Goal: Task Accomplishment & Management: Manage account settings

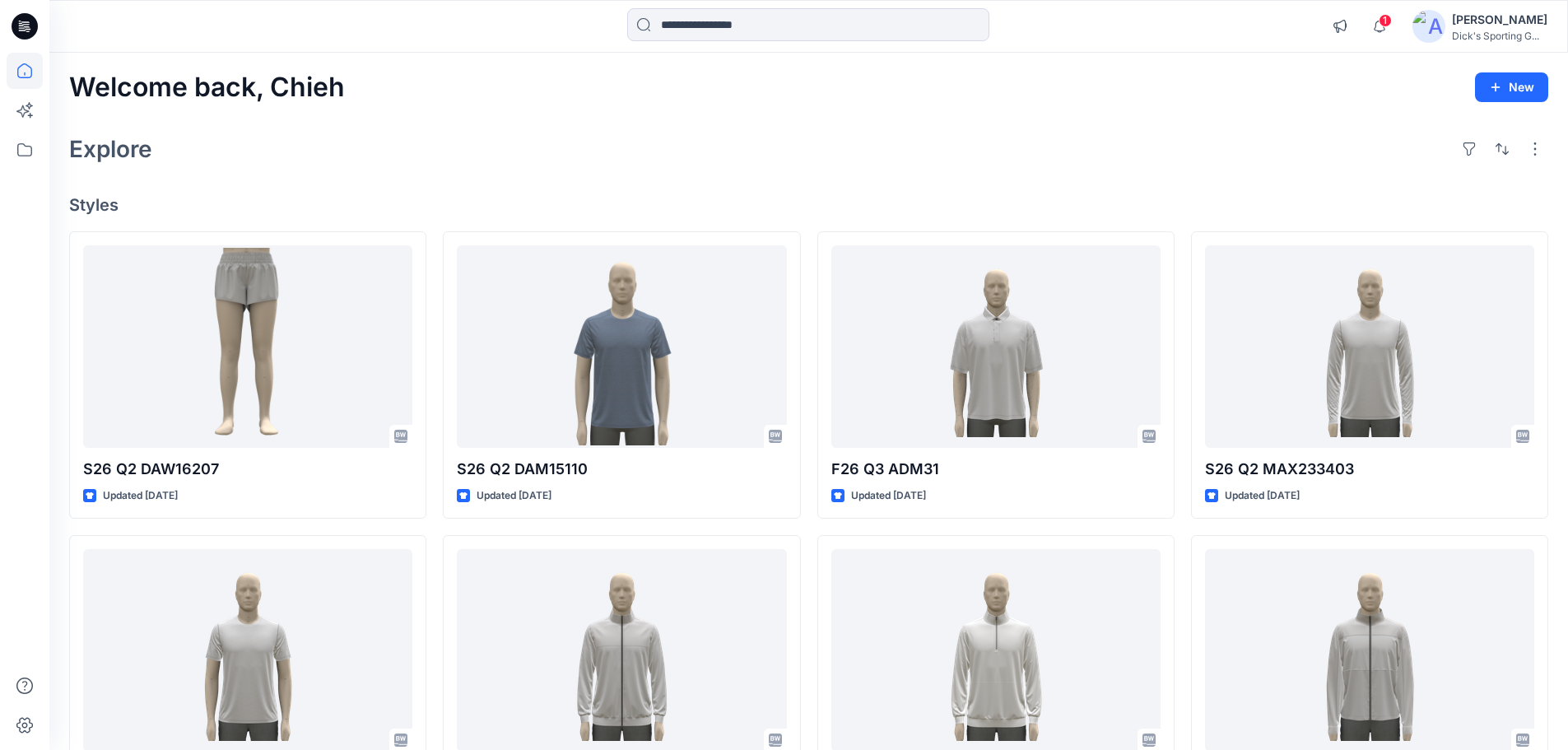
click at [20, 37] on icon at bounding box center [25, 27] width 27 height 27
click at [24, 22] on icon at bounding box center [25, 27] width 27 height 27
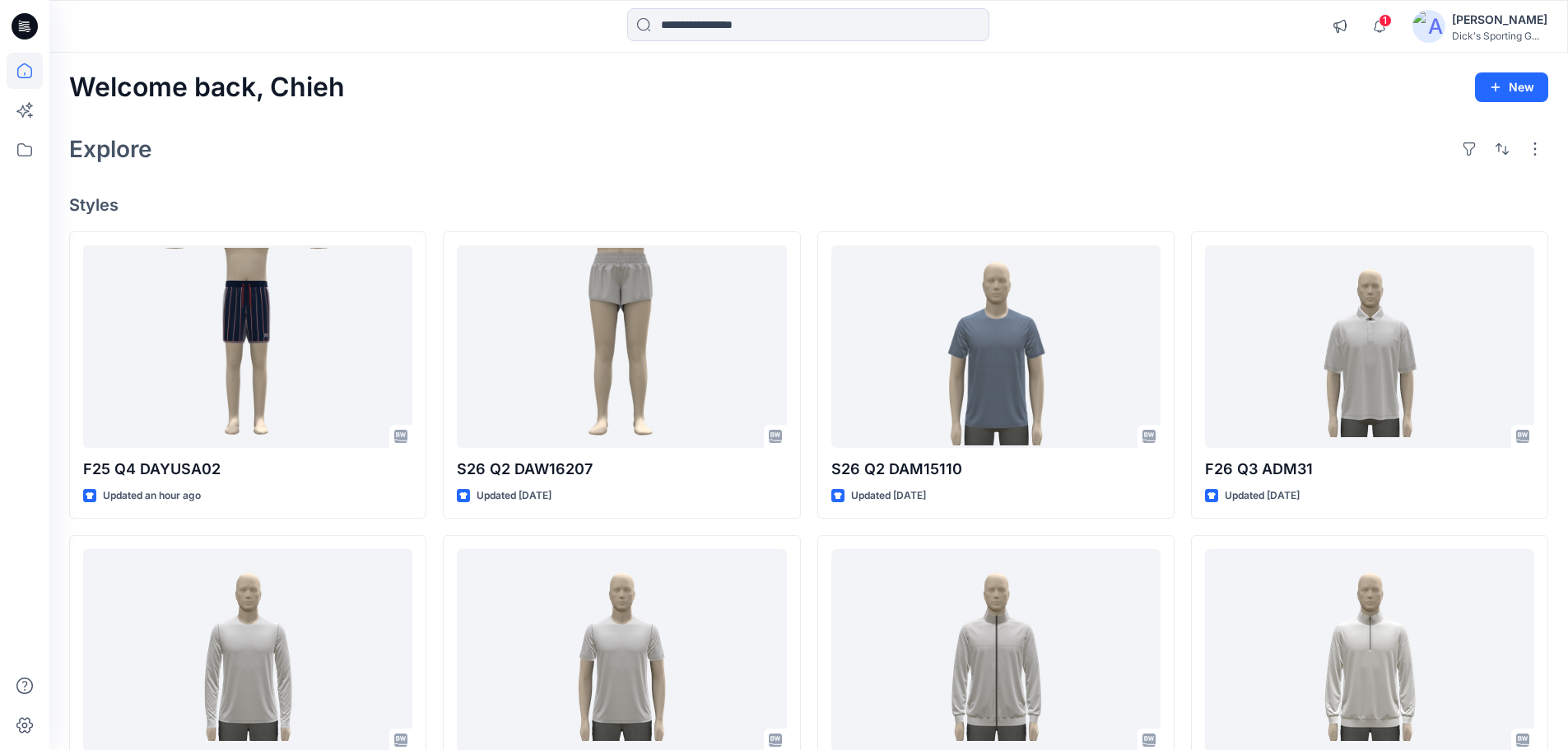
drag, startPoint x: 556, startPoint y: 141, endPoint x: 351, endPoint y: 244, distance: 229.4
click at [555, 141] on div "Explore" at bounding box center [809, 149] width 1479 height 40
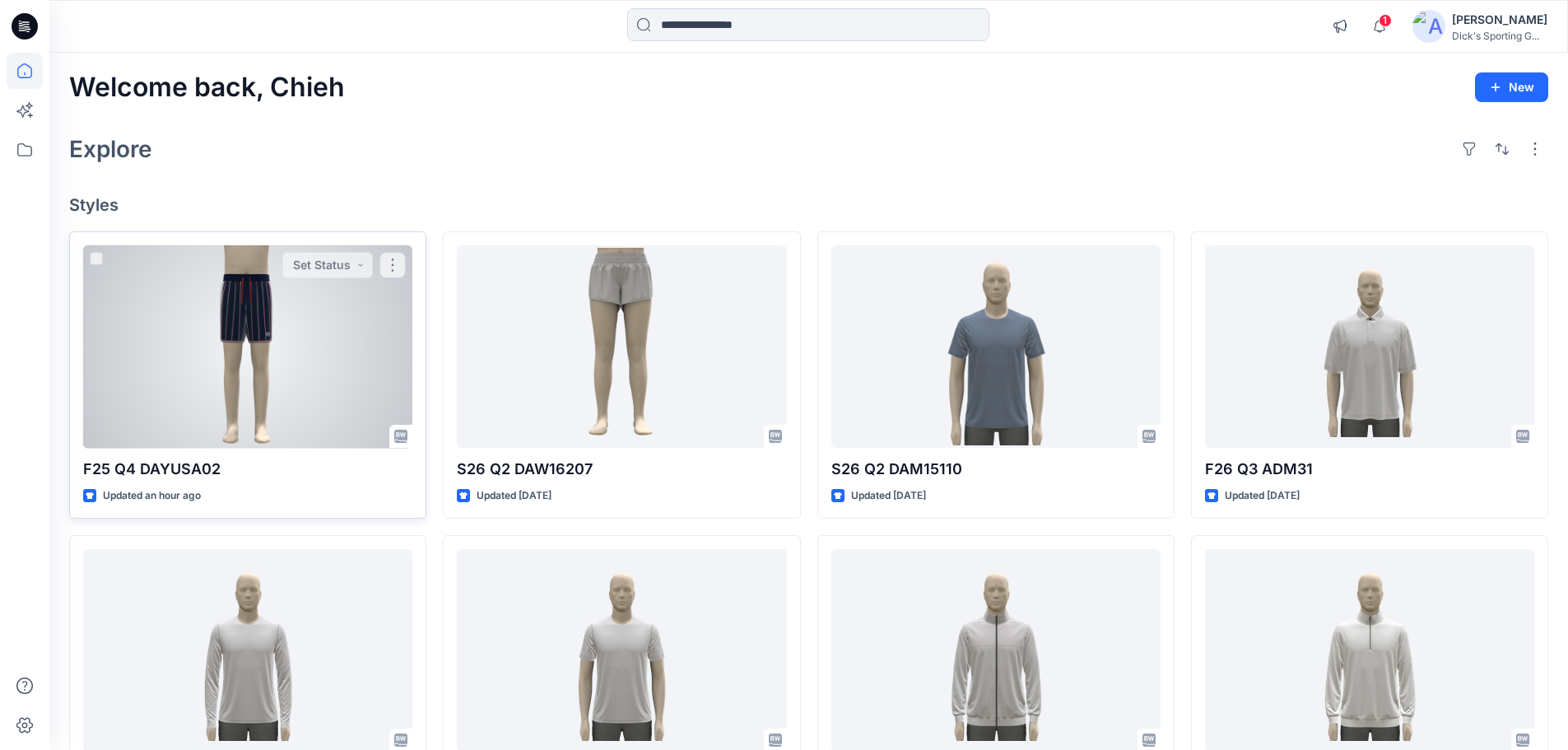
click at [271, 354] on div at bounding box center [248, 347] width 329 height 204
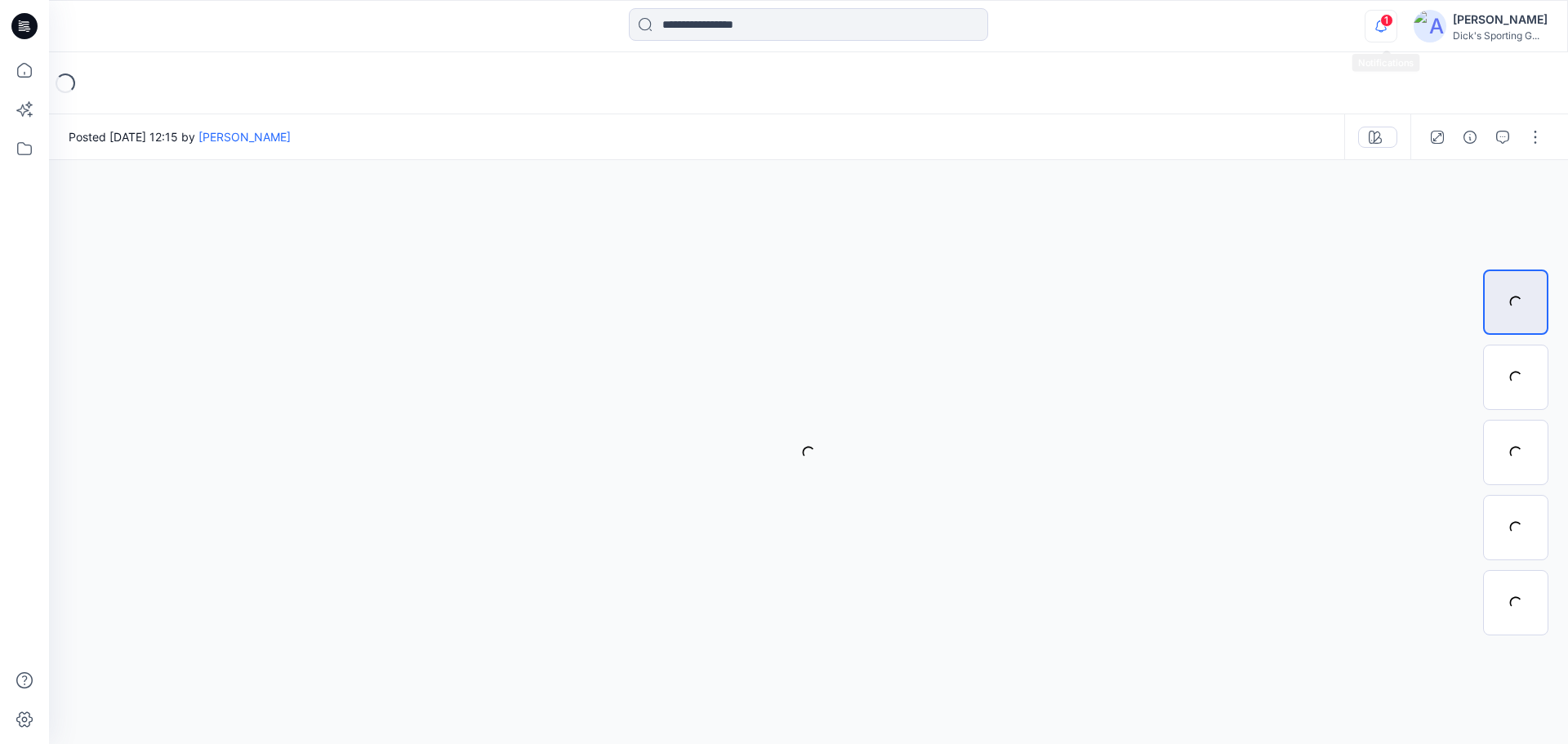
click at [1386, 22] on icon "button" at bounding box center [1382, 26] width 31 height 33
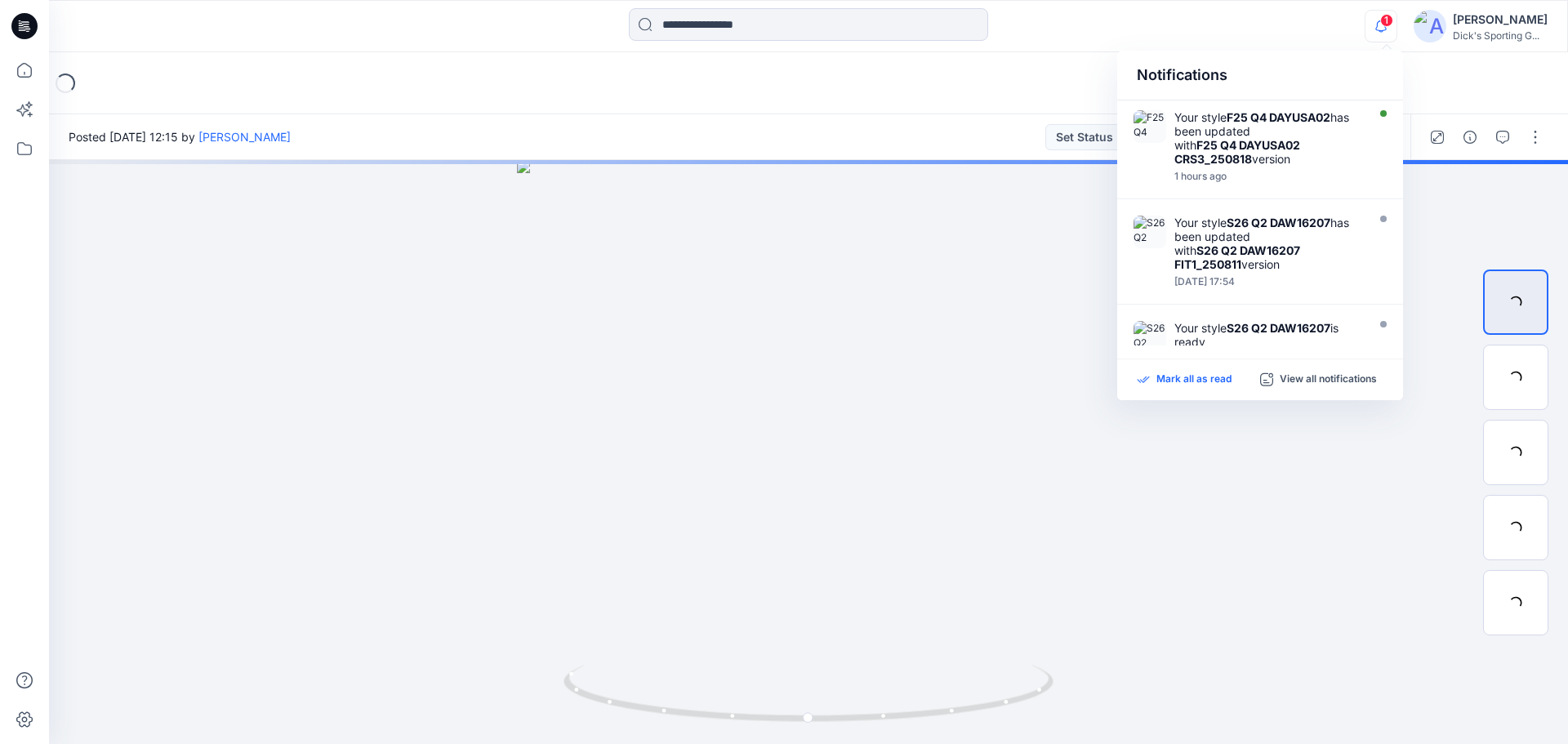
click at [1183, 381] on p "Mark all as read" at bounding box center [1194, 380] width 75 height 15
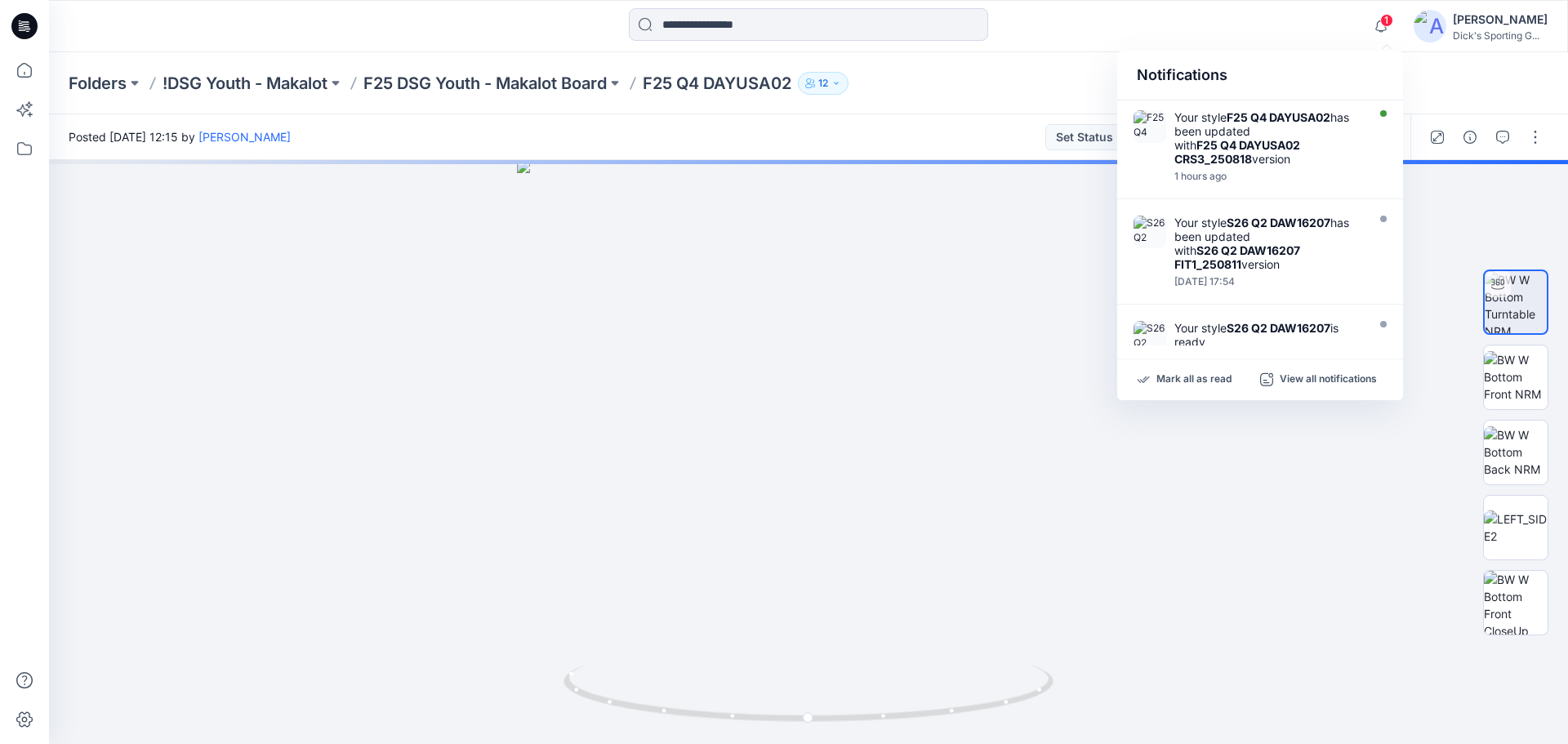
click at [1230, 28] on div "1 Notifications Your style F25 Q4 DAYUSA02 has been updated with F25 Q4 DAYUSA0…" at bounding box center [808, 26] width 1519 height 36
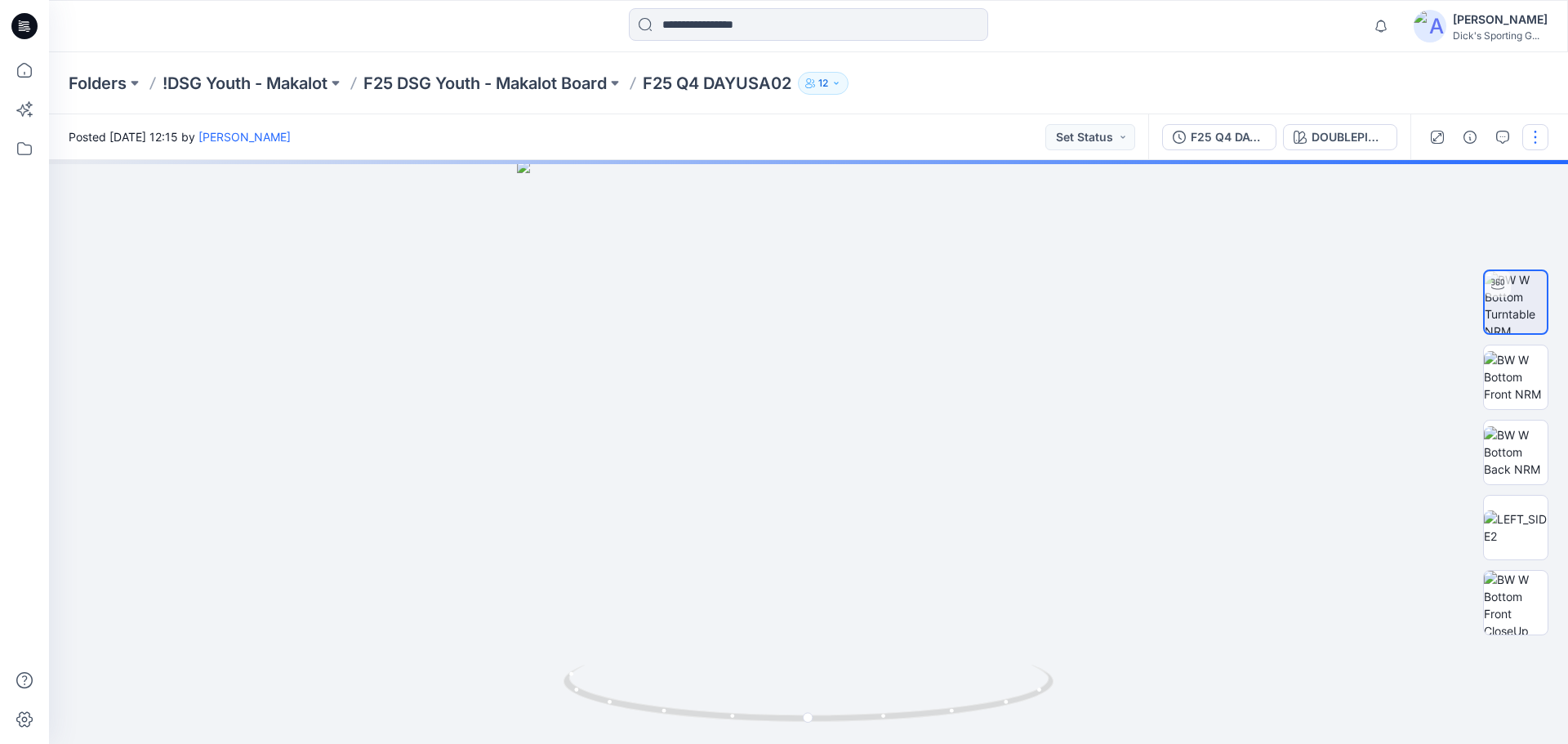
click at [1533, 138] on button "button" at bounding box center [1536, 138] width 26 height 26
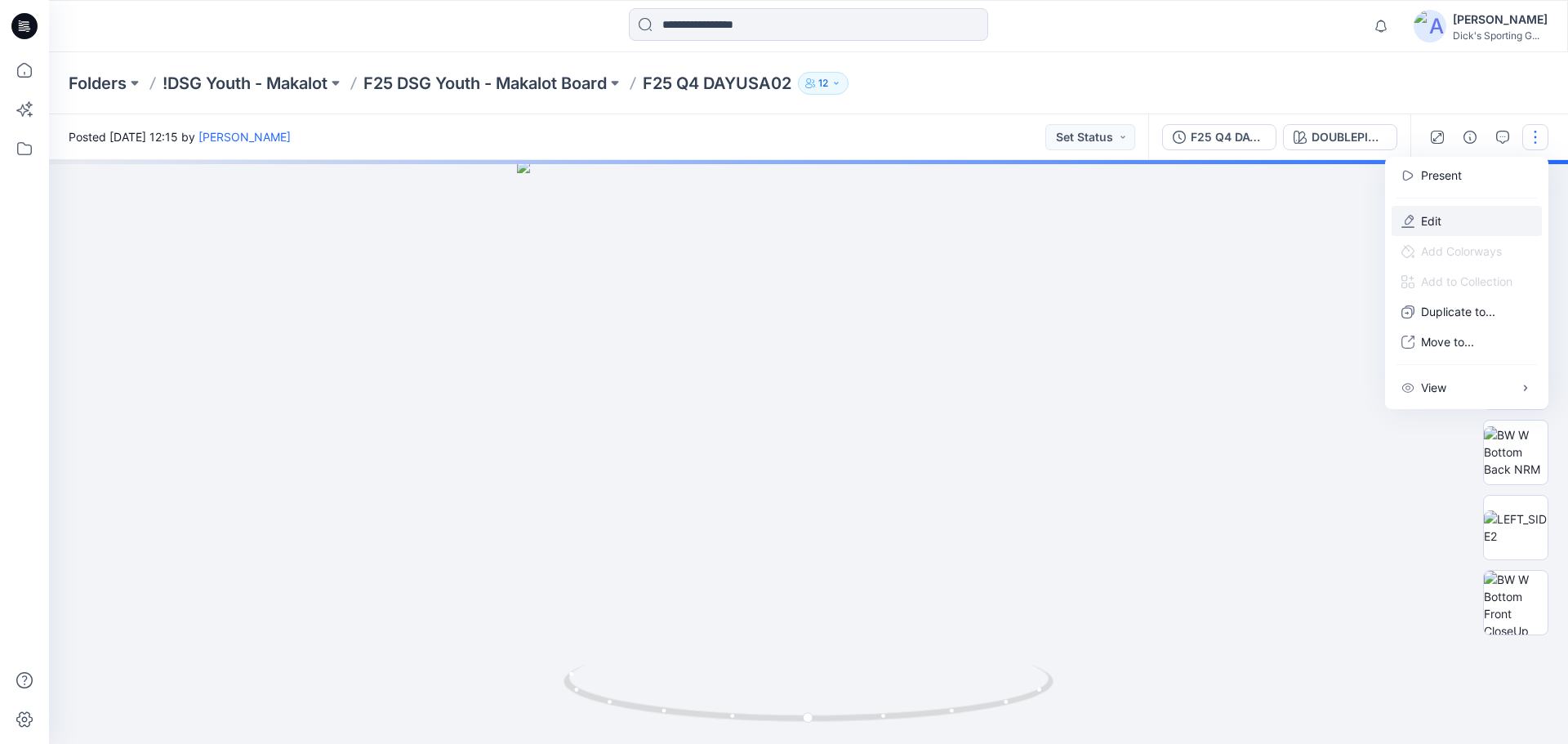
click at [1463, 214] on button "Edit" at bounding box center [1467, 221] width 150 height 31
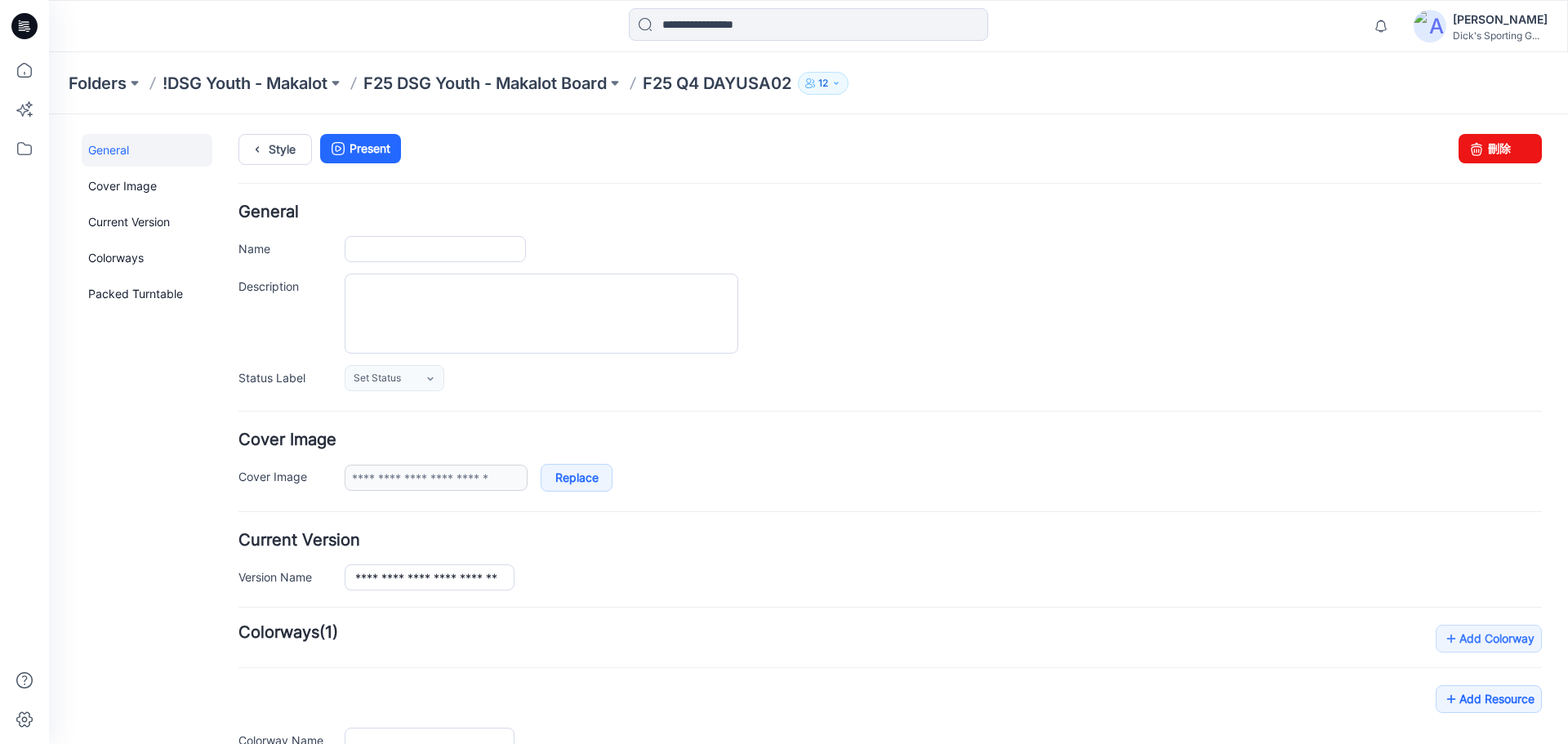
type input "**********"
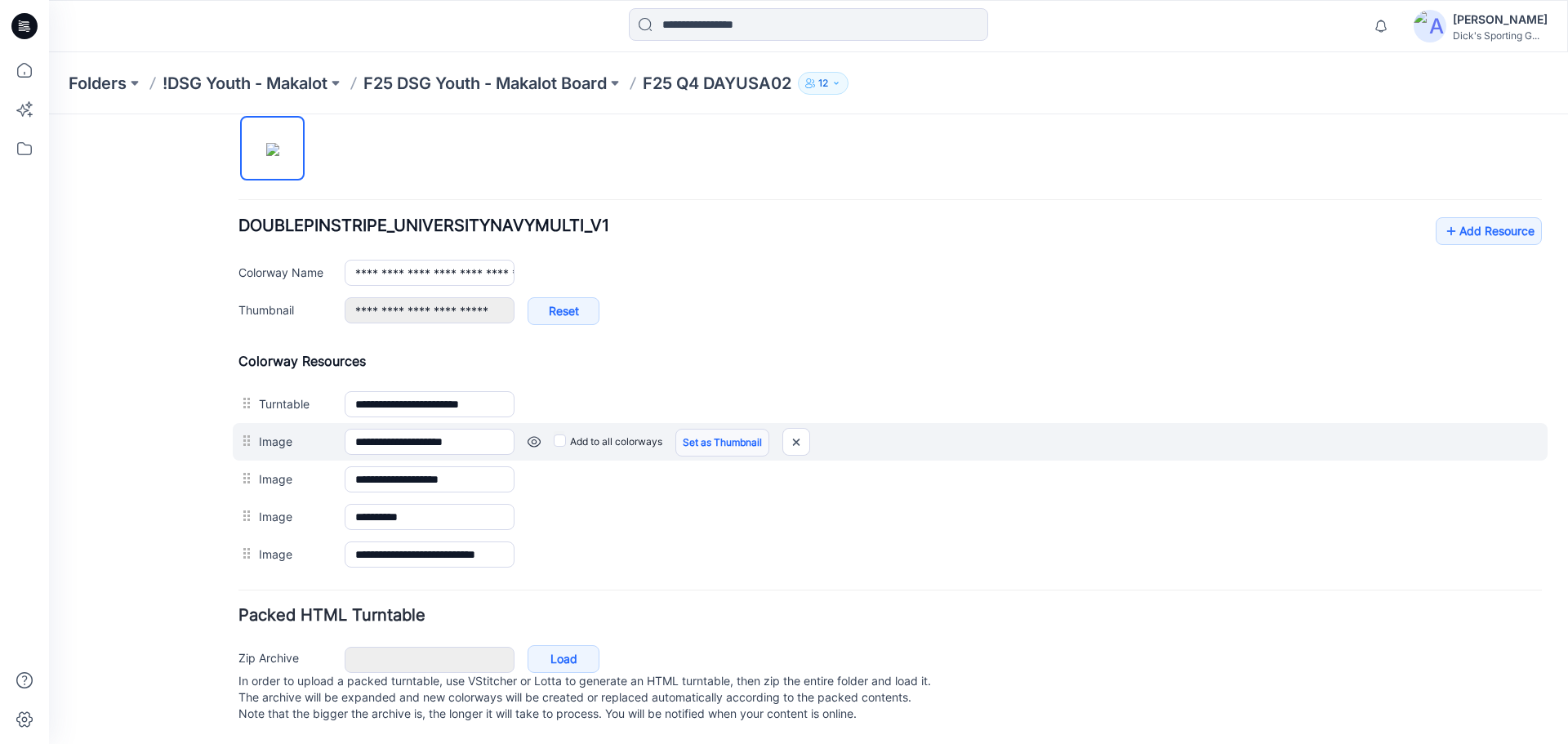
click at [49, 115] on link "Set as Thumbnail" at bounding box center [49, 115] width 0 height 0
type input "**********"
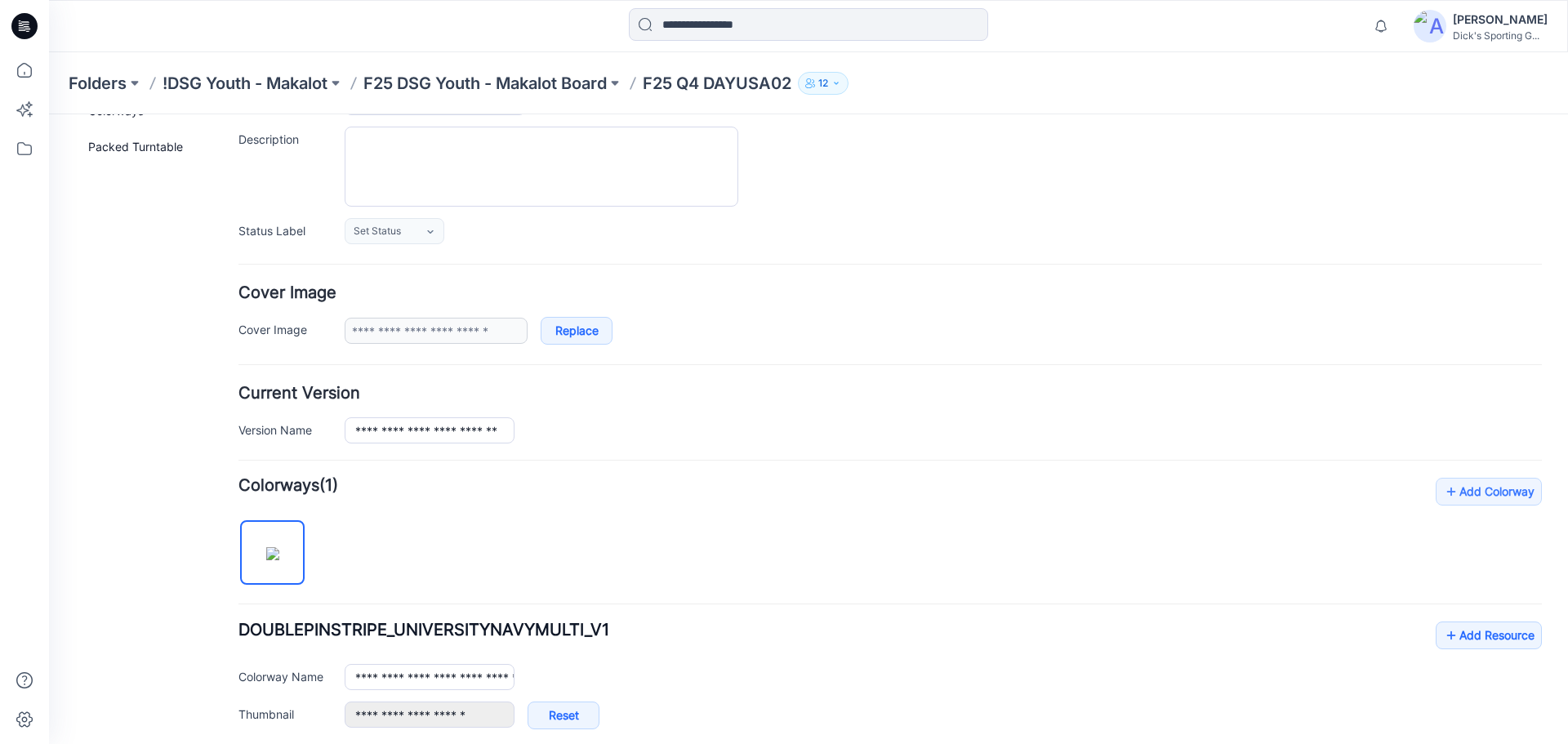
scroll to position [0, 0]
